Goal: Task Accomplishment & Management: Use online tool/utility

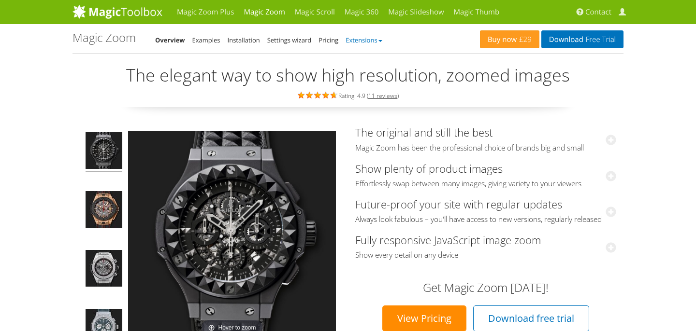
click at [381, 42] on b at bounding box center [380, 41] width 4 height 2
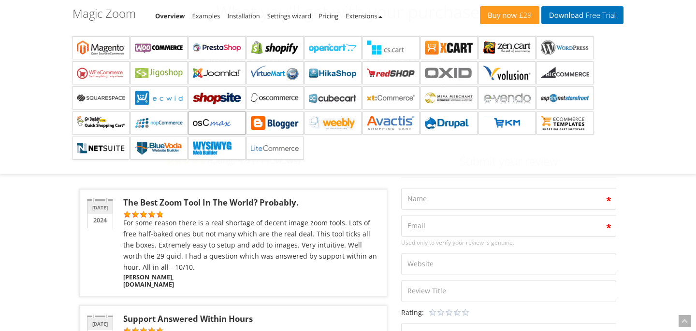
scroll to position [1808, 0]
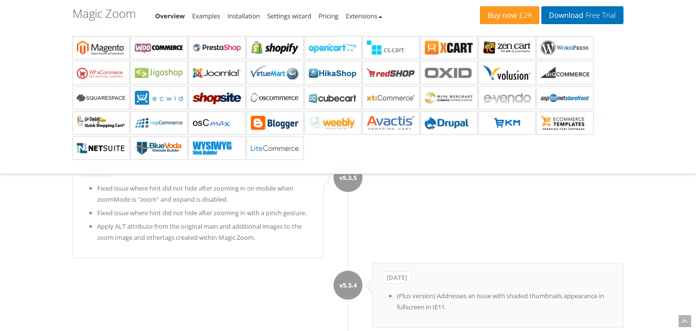
scroll to position [3131, 0]
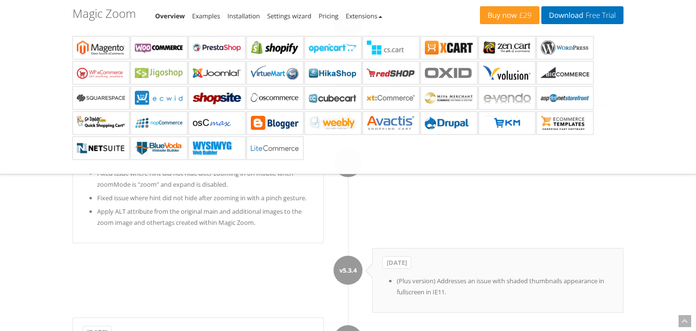
click at [386, 16] on ul "Overview Examples Installation Settings wizard Pricing Extensions" at bounding box center [272, 16] width 234 height 12
click at [385, 16] on ul "Overview Examples Installation Settings wizard Pricing Extensions" at bounding box center [272, 16] width 234 height 12
click at [382, 16] on b at bounding box center [380, 17] width 4 height 2
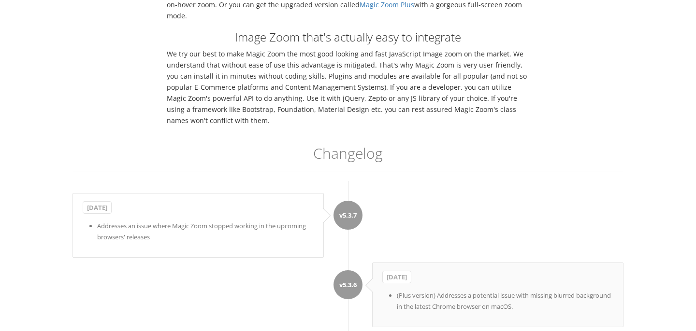
scroll to position [0, 0]
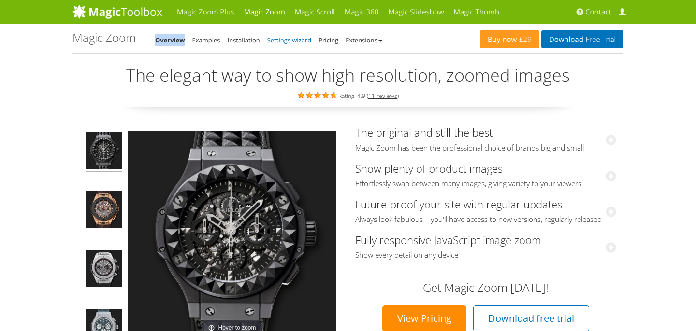
click at [282, 41] on link "Settings wizard" at bounding box center [289, 40] width 44 height 9
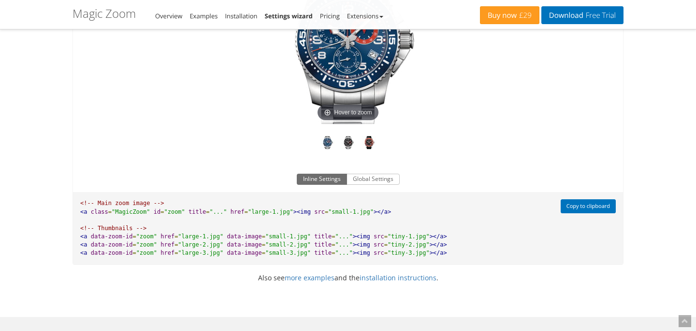
scroll to position [587, 0]
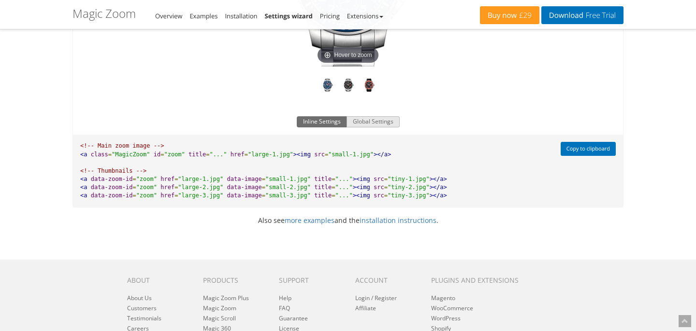
click at [384, 128] on button "Global Settings" at bounding box center [372, 122] width 53 height 12
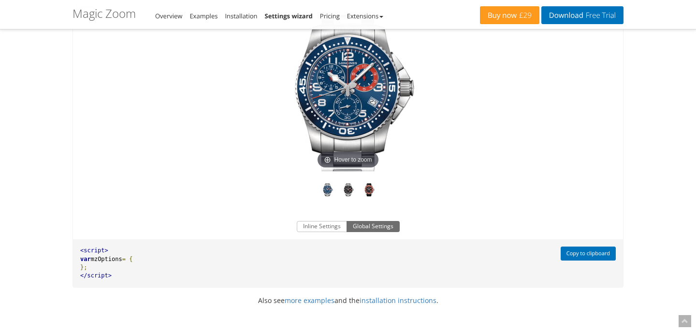
scroll to position [482, 0]
drag, startPoint x: 79, startPoint y: 272, endPoint x: 163, endPoint y: 283, distance: 84.7
click at [163, 283] on pre "<script> var mzOptions = { }; </script>" at bounding box center [314, 264] width 482 height 48
copy pre "var mzOptions = { };"
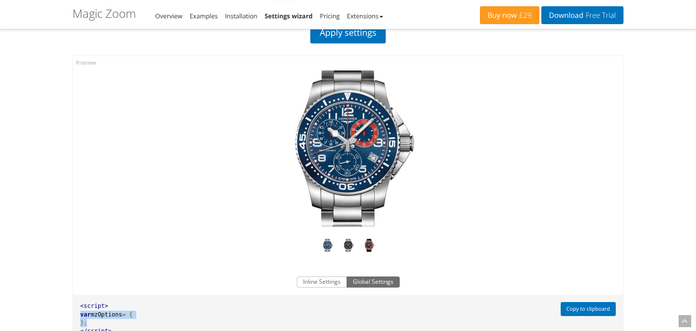
scroll to position [283, 0]
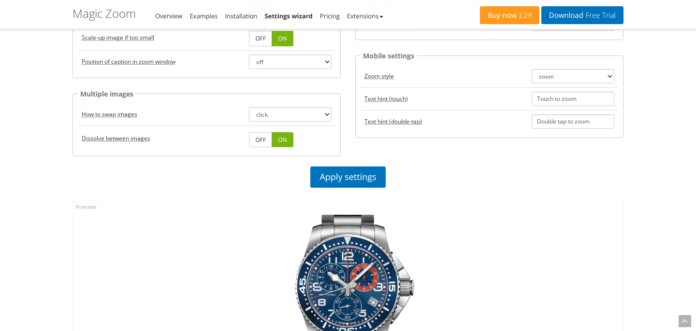
click at [327, 192] on div "Apply settings" at bounding box center [347, 180] width 565 height 26
click at [341, 182] on link "Apply settings" at bounding box center [347, 177] width 75 height 21
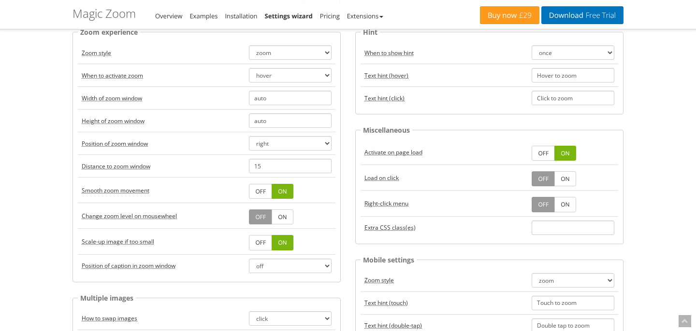
scroll to position [78, 0]
click at [588, 104] on input "Click to zoom" at bounding box center [572, 98] width 83 height 14
type input "Click to zoom2"
click at [588, 78] on input "Hover to zoom" at bounding box center [572, 76] width 83 height 14
type input "Hover to zoom2"
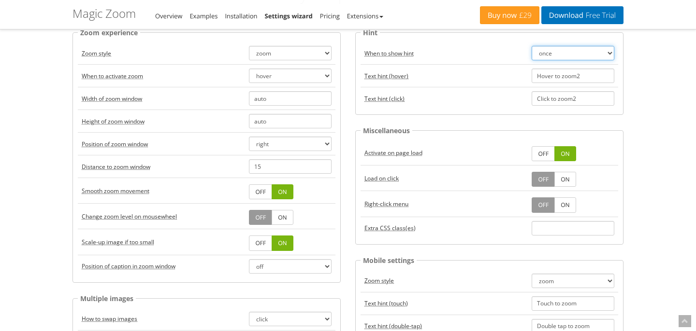
click at [564, 55] on select "once always off" at bounding box center [572, 53] width 83 height 14
select select "always"
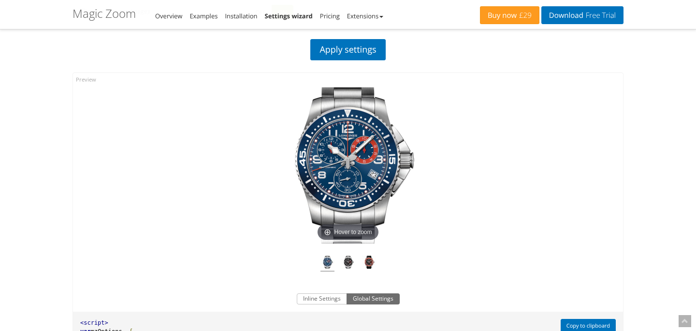
scroll to position [420, 0]
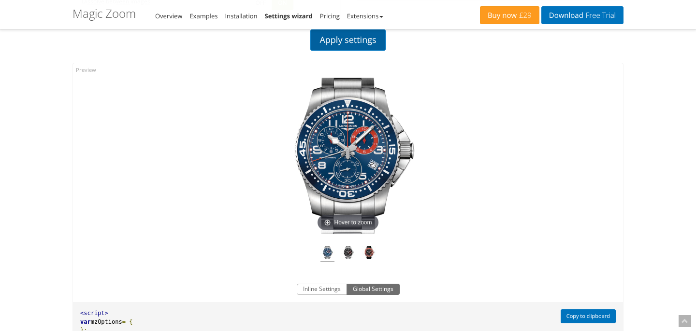
click at [374, 45] on link "Apply settings" at bounding box center [347, 39] width 75 height 21
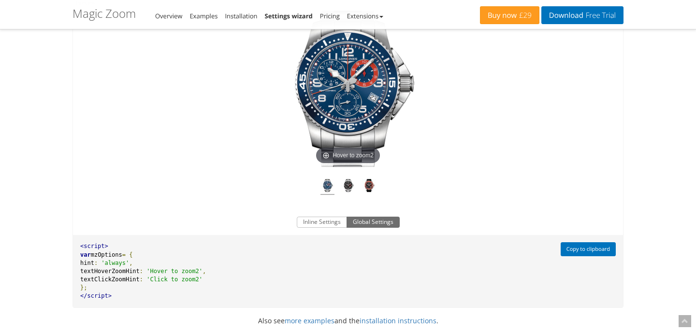
scroll to position [611, 0]
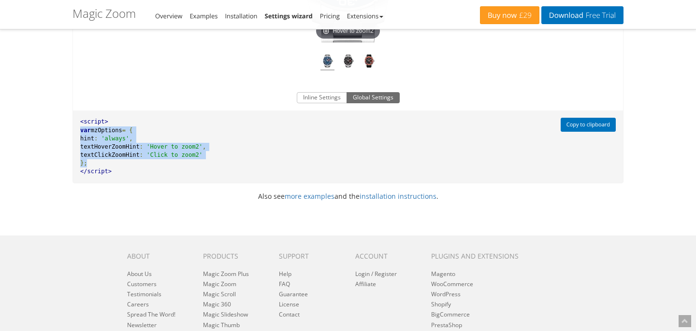
drag, startPoint x: 78, startPoint y: 145, endPoint x: 120, endPoint y: 173, distance: 50.9
click at [120, 173] on pre "<script> var mzOptions = { hint : 'always' , textHoverZoomHint : 'Hover to zoom…" at bounding box center [314, 147] width 482 height 72
copy pre "var mzOptions = { hint : 'always' , textHoverZoomHint : 'Hover to zoom2' , text…"
click at [99, 173] on pre "<script> var mzOptions = { hint : 'always' , textHoverZoomHint : 'Hover to zoom…" at bounding box center [314, 147] width 482 height 72
copy pre "var mzOptions = { hint : 'always' , textHoverZoomHint : 'Hover to zoom2' , text…"
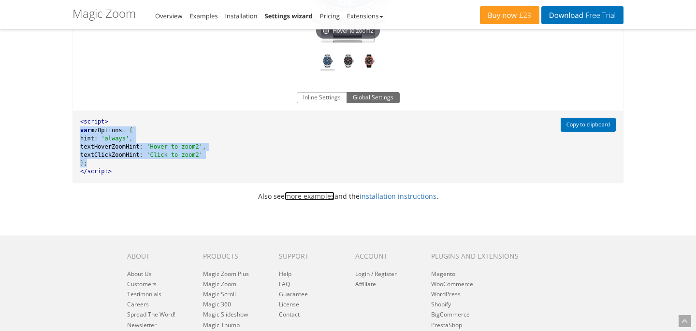
click at [330, 201] on link "more examples" at bounding box center [309, 196] width 50 height 9
